Goal: Navigation & Orientation: Find specific page/section

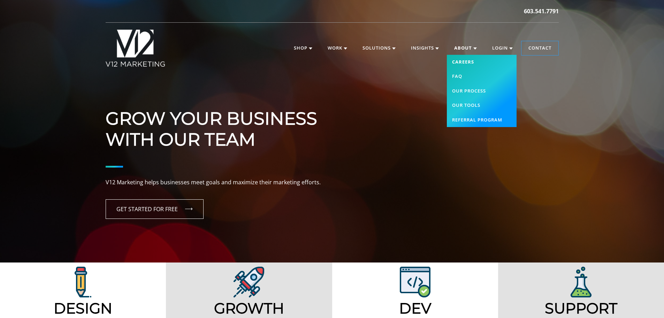
click at [466, 59] on link "Careers" at bounding box center [482, 62] width 70 height 15
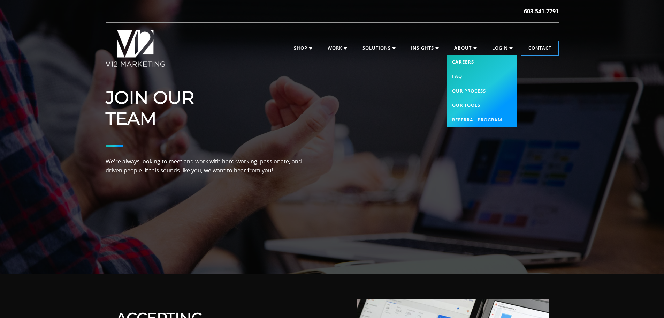
click at [476, 62] on link "Careers" at bounding box center [482, 62] width 70 height 15
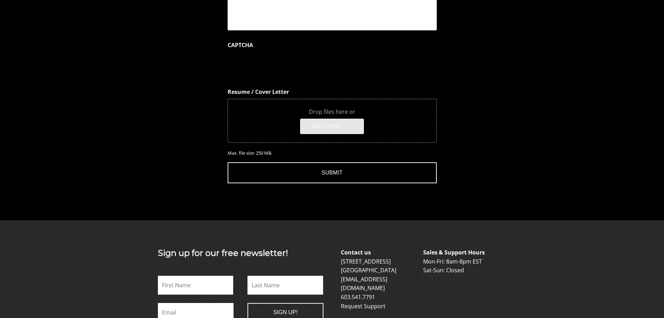
scroll to position [826, 0]
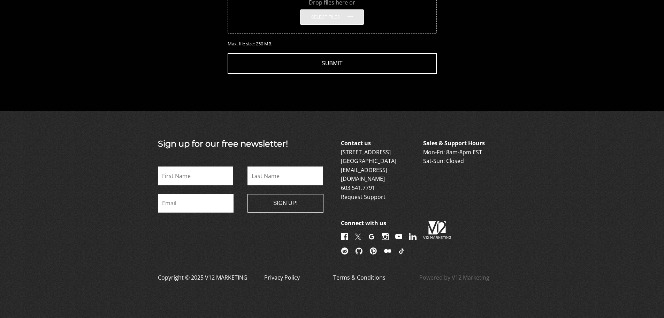
click at [345, 233] on img at bounding box center [344, 236] width 7 height 7
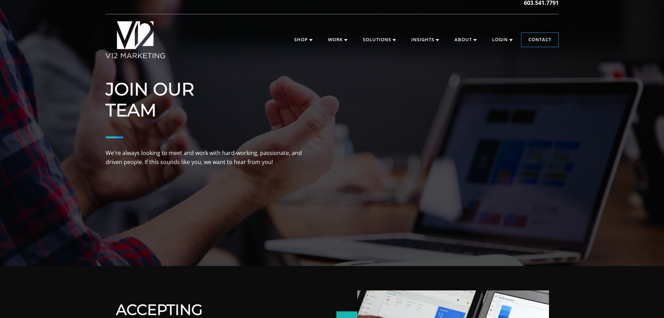
scroll to position [0, 0]
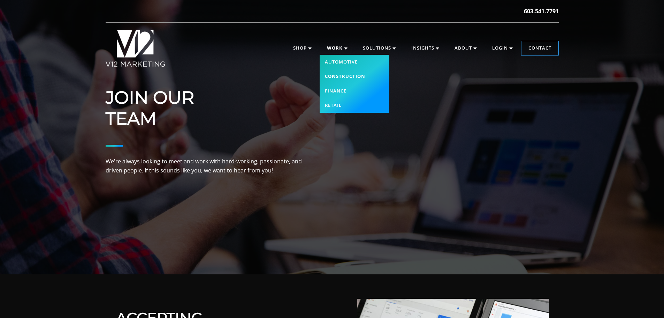
click at [353, 74] on link "Construction" at bounding box center [355, 76] width 70 height 15
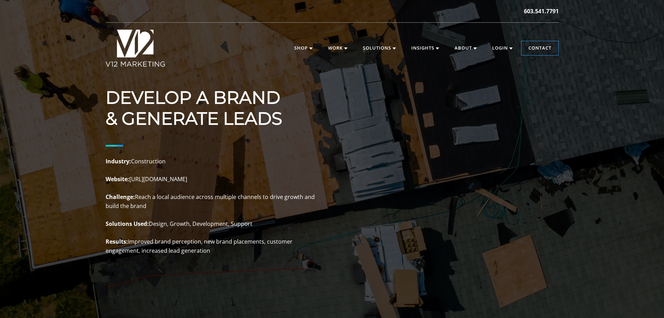
drag, startPoint x: 224, startPoint y: 180, endPoint x: 129, endPoint y: 180, distance: 94.8
click at [129, 180] on p "Industry: Construction Website: https://nortonconstructionllc.com Challenge: Re…" at bounding box center [210, 206] width 209 height 98
click at [129, 45] on img at bounding box center [136, 48] width 60 height 37
